Goal: Task Accomplishment & Management: Use online tool/utility

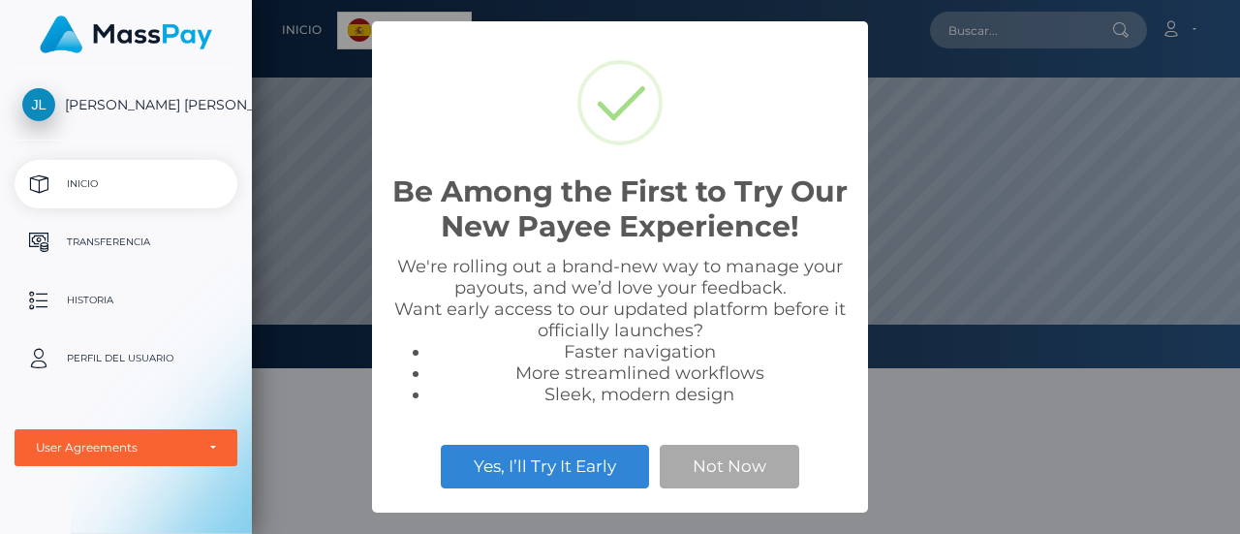
scroll to position [368, 988]
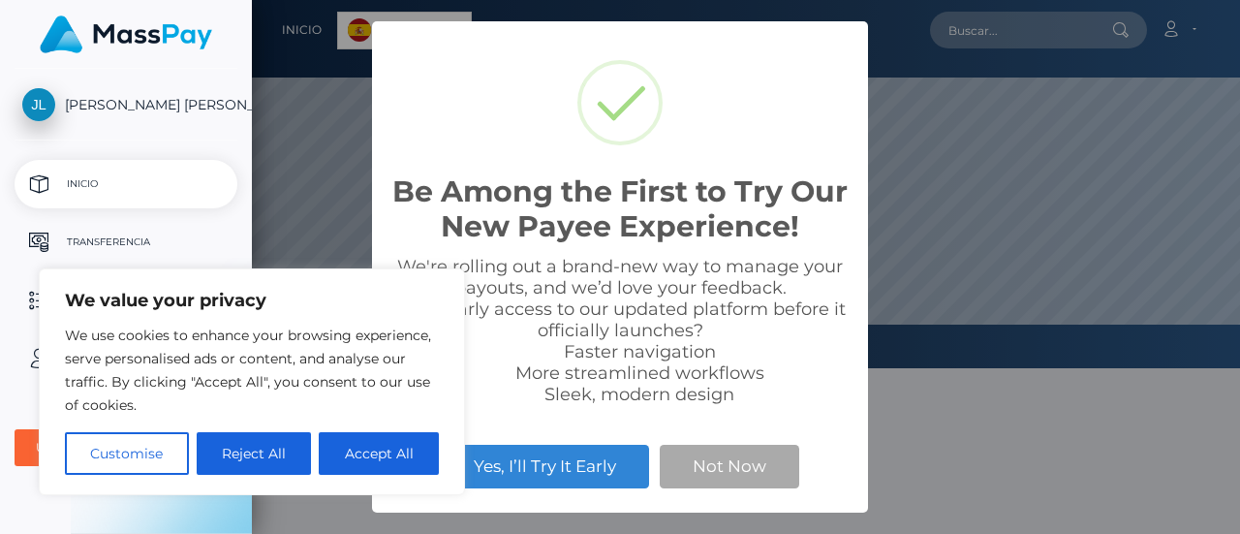
click at [320, 173] on div "Be Among the First to Try Our New Payee Experience! × We're rolling out a brand…" at bounding box center [620, 267] width 1240 height 534
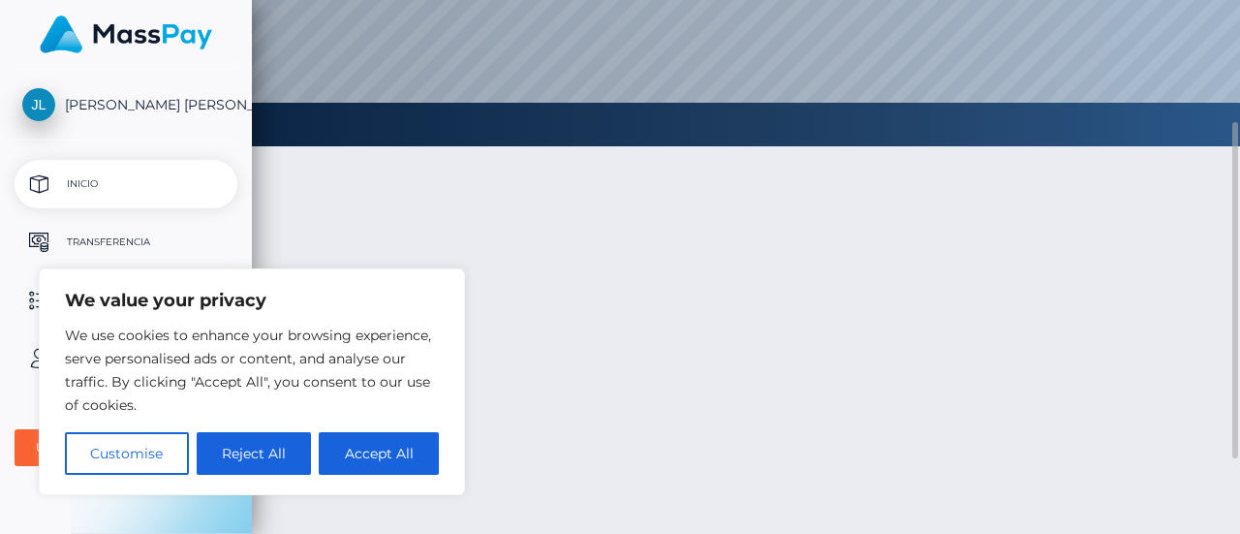
scroll to position [223, 0]
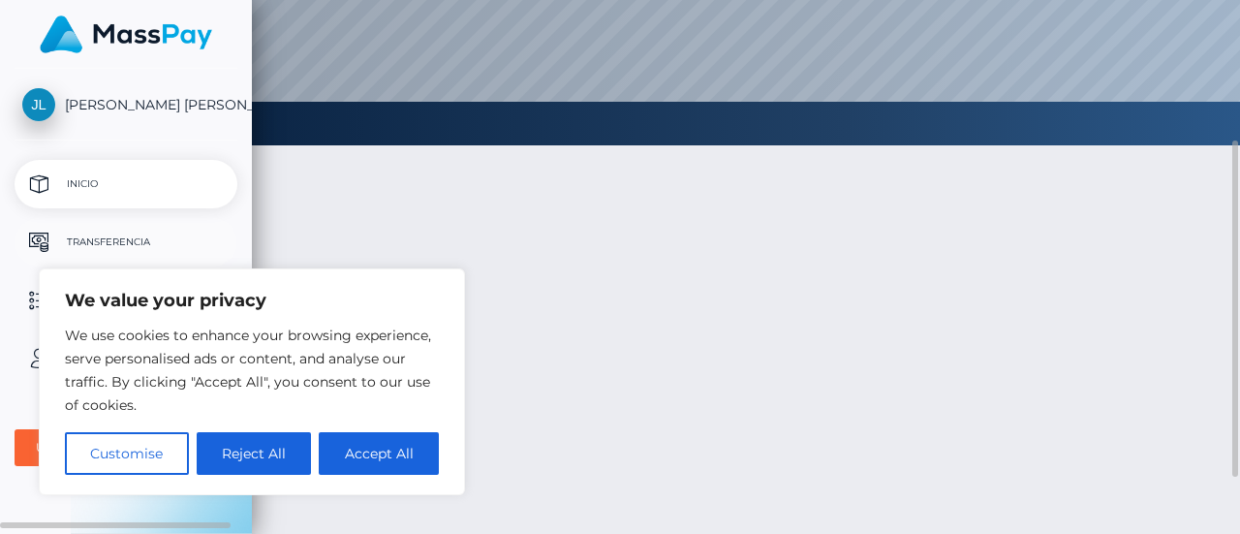
click at [81, 255] on p "Transferencia" at bounding box center [125, 242] width 207 height 29
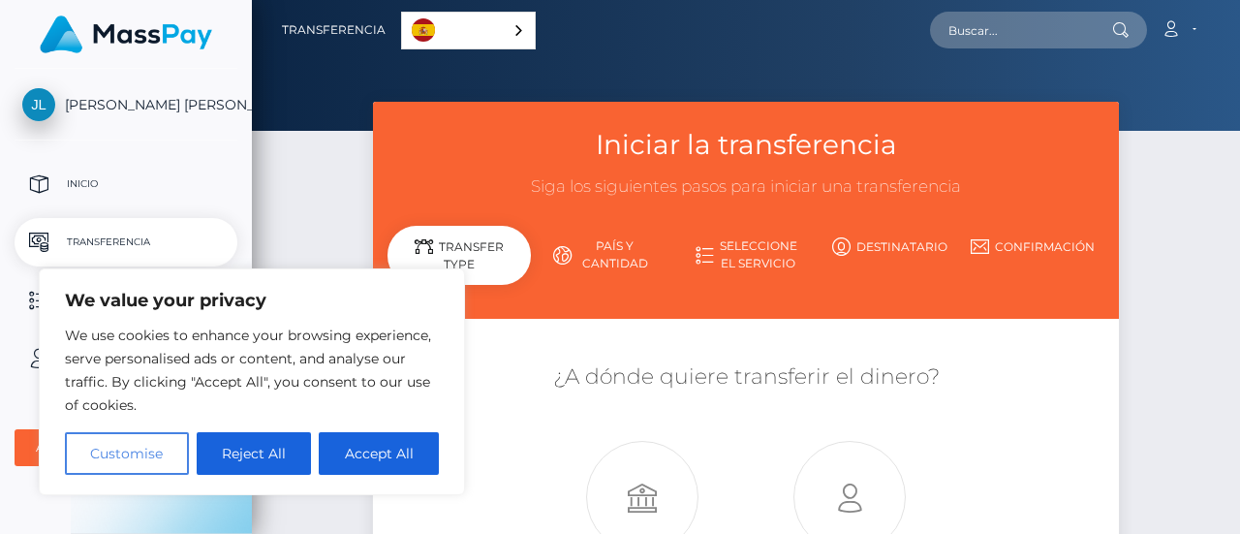
click at [131, 453] on button "Customise" at bounding box center [127, 453] width 124 height 43
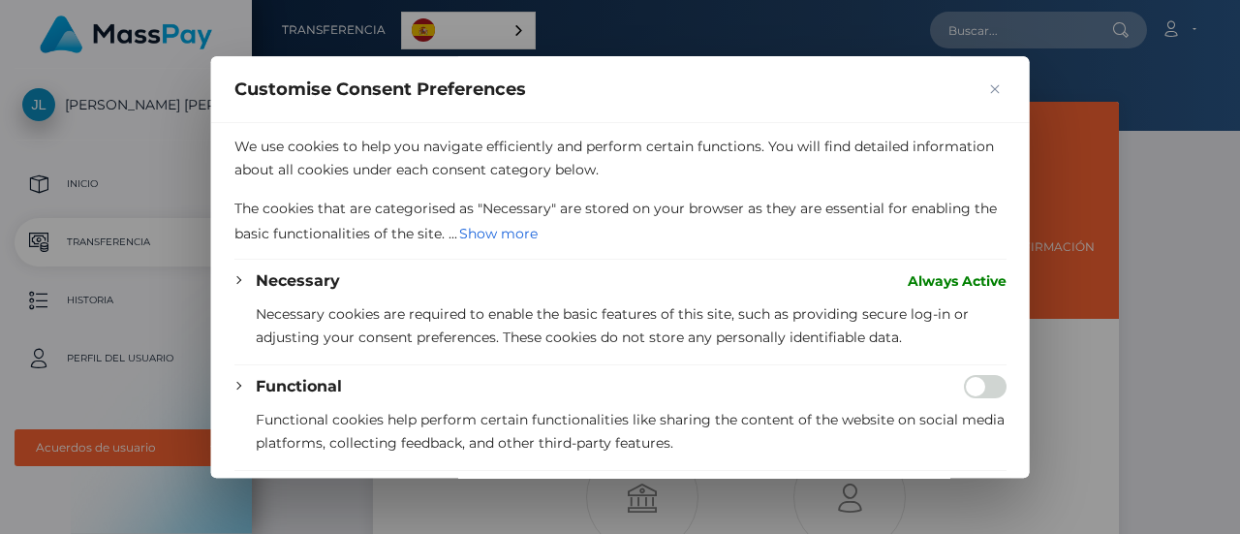
click at [990, 84] on img "Close" at bounding box center [995, 89] width 10 height 10
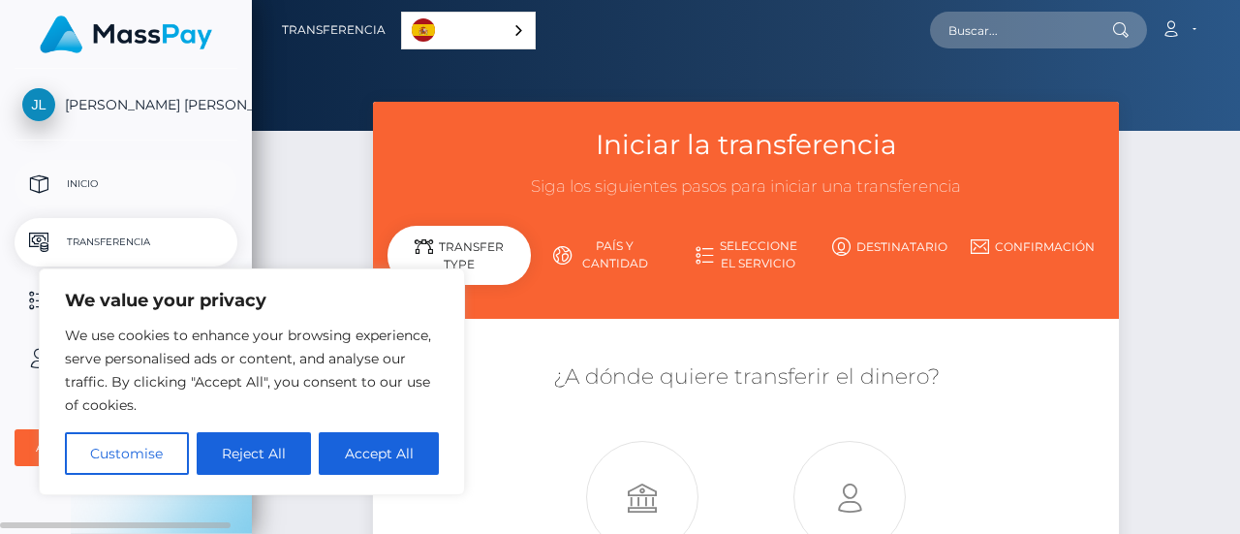
click at [118, 167] on link "Inicio" at bounding box center [126, 184] width 223 height 48
